Goal: Find specific page/section: Find specific page/section

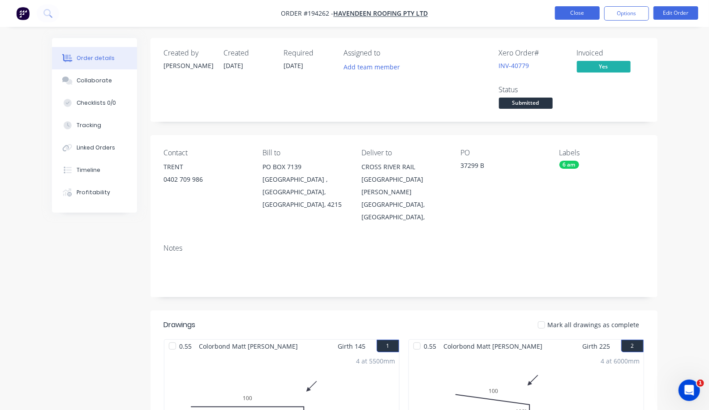
click at [580, 9] on button "Close" at bounding box center [577, 12] width 45 height 13
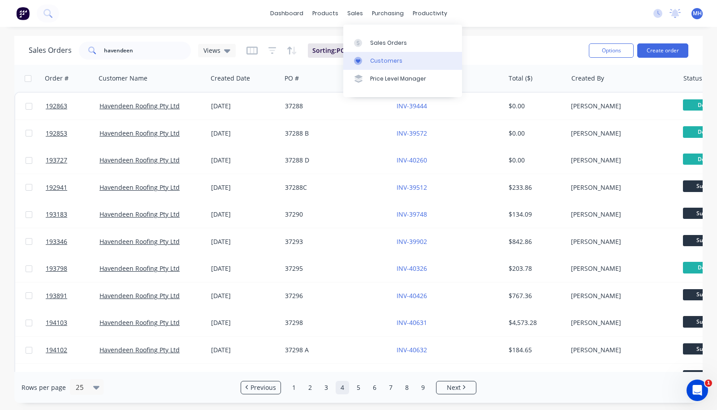
click at [384, 64] on div "Customers" at bounding box center [386, 61] width 32 height 8
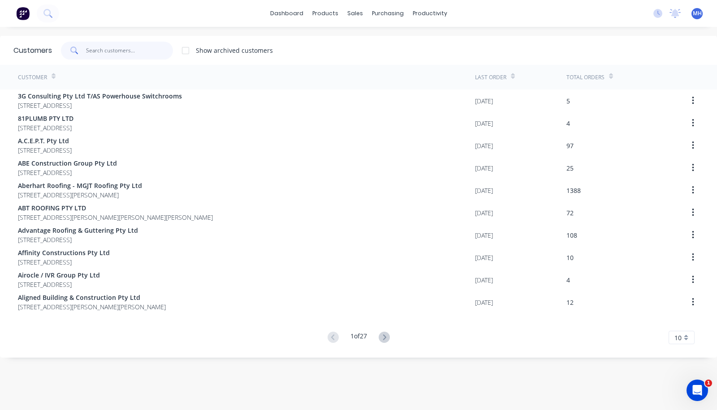
drag, startPoint x: 144, startPoint y: 46, endPoint x: 153, endPoint y: 39, distance: 11.5
click at [144, 46] on input "text" at bounding box center [129, 51] width 87 height 18
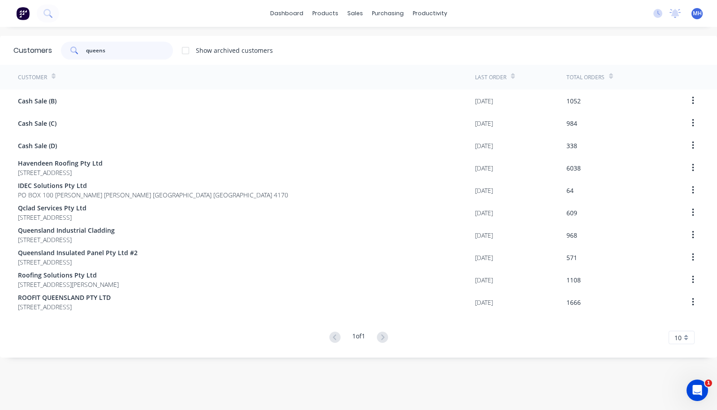
drag, startPoint x: 121, startPoint y: 48, endPoint x: 47, endPoint y: 39, distance: 74.1
click at [47, 39] on div "Customers queens Show archived customers" at bounding box center [358, 50] width 717 height 29
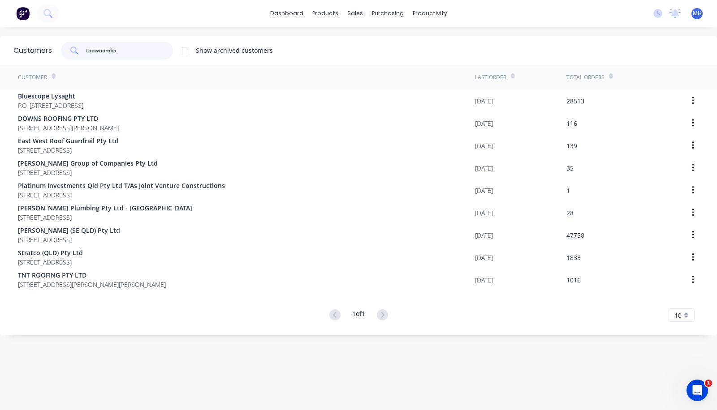
type input "toowoomba"
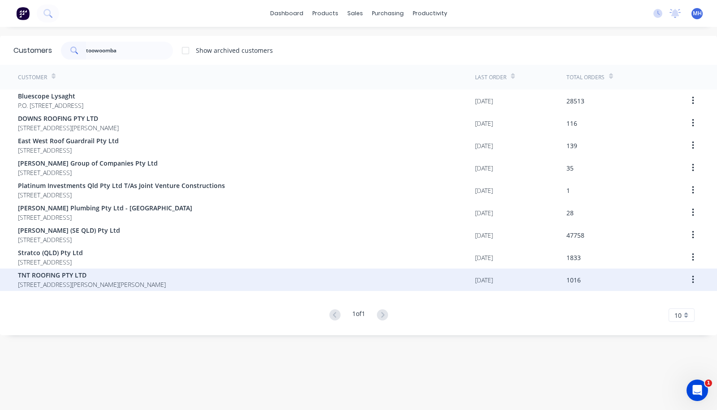
click at [125, 285] on span "[STREET_ADDRESS][PERSON_NAME][PERSON_NAME]" at bounding box center [92, 284] width 148 height 9
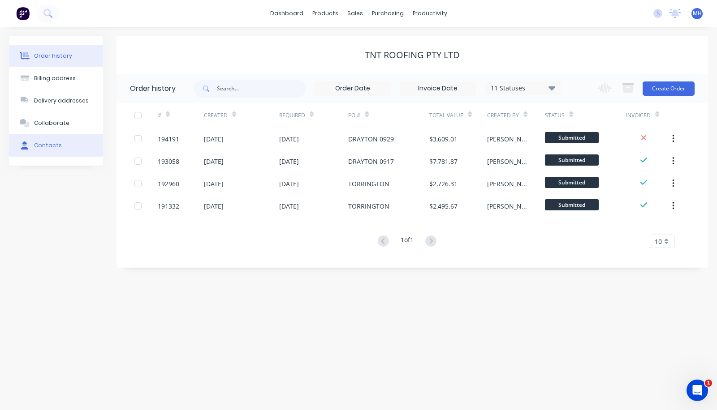
click at [54, 150] on button "Contacts" at bounding box center [56, 145] width 94 height 22
select select "AU"
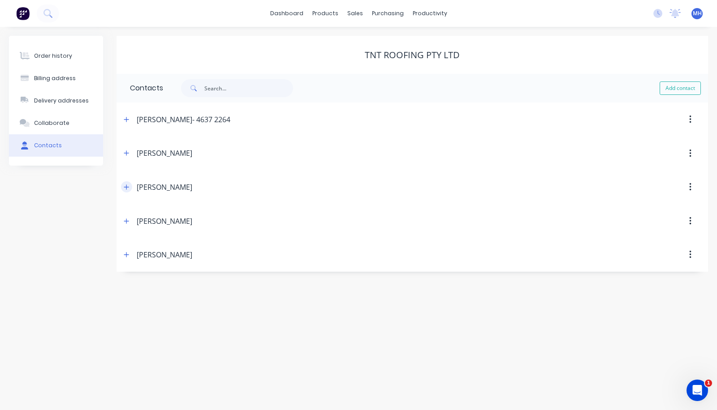
click at [125, 188] on icon "button" at bounding box center [126, 187] width 5 height 6
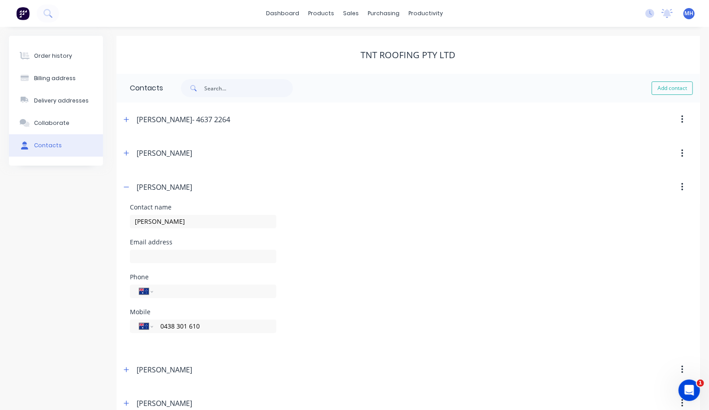
click at [59, 137] on button "Contacts" at bounding box center [56, 145] width 94 height 22
click at [128, 155] on icon "button" at bounding box center [126, 153] width 5 height 6
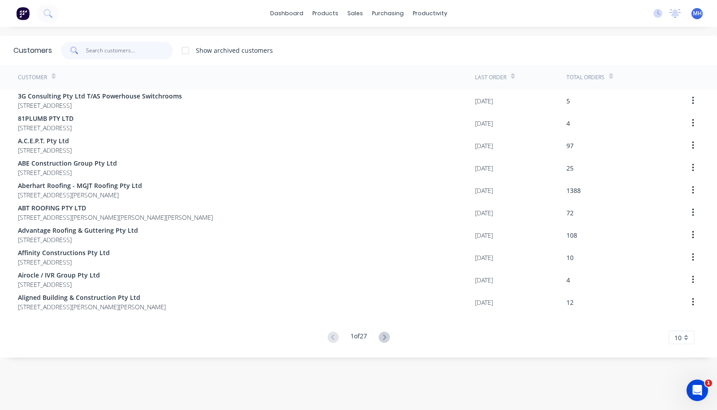
click at [106, 55] on input "text" at bounding box center [129, 51] width 87 height 18
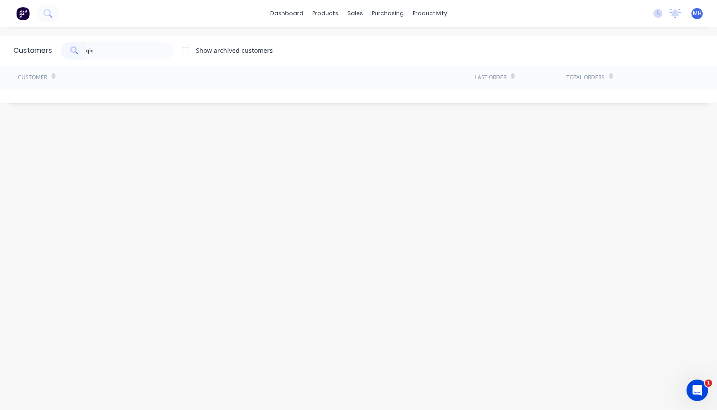
click at [187, 48] on div at bounding box center [185, 51] width 18 height 18
drag, startPoint x: 116, startPoint y: 49, endPoint x: 36, endPoint y: 47, distance: 79.8
click at [36, 47] on div "Customers qic Show archived customers" at bounding box center [358, 50] width 717 height 29
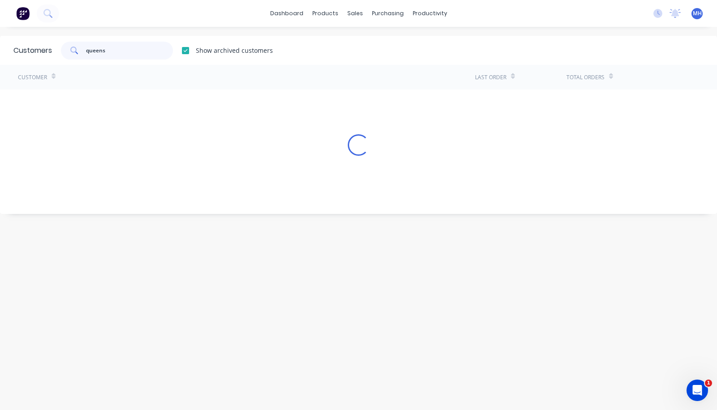
type input "queens"
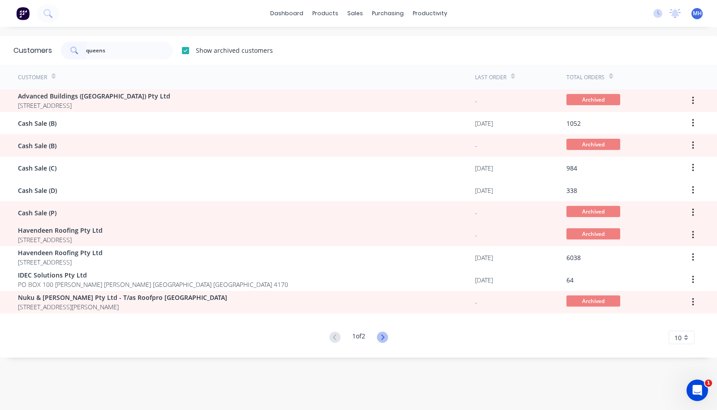
click at [383, 336] on icon at bounding box center [382, 337] width 11 height 11
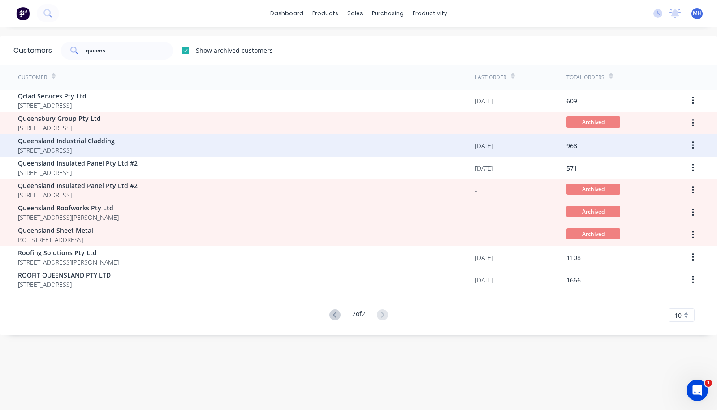
click at [115, 144] on span "Queensland Industrial Cladding" at bounding box center [66, 140] width 97 height 9
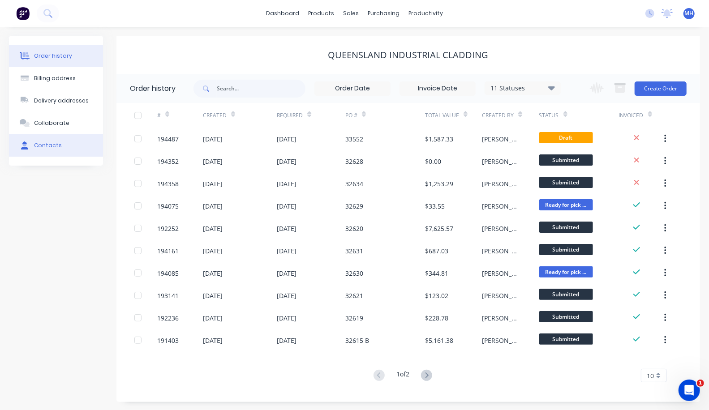
click at [70, 149] on button "Contacts" at bounding box center [56, 145] width 94 height 22
